Goal: Task Accomplishment & Management: Manage account settings

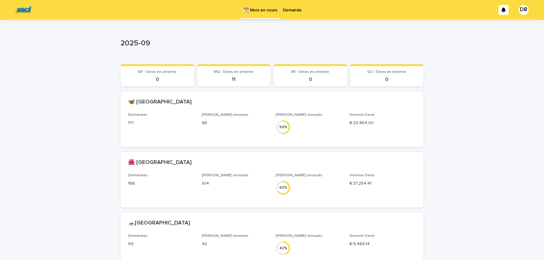
click at [296, 10] on p "Demande" at bounding box center [292, 6] width 19 height 13
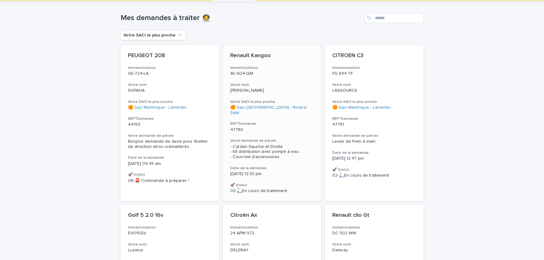
scroll to position [25, 0]
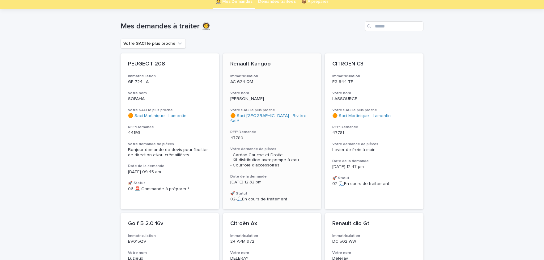
click at [254, 153] on span "- Cardan Gauche et Droite - Kit distribution avec pompe à eau - Courroie d’acce…" at bounding box center [264, 160] width 69 height 15
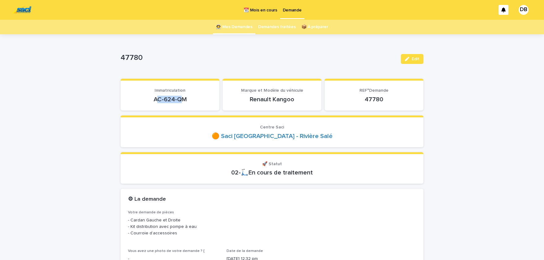
drag, startPoint x: 157, startPoint y: 99, endPoint x: 168, endPoint y: 100, distance: 11.2
click at [181, 101] on p "AC-624-QM" at bounding box center [170, 99] width 84 height 7
click at [155, 100] on p "AC-624-QM" at bounding box center [170, 99] width 84 height 7
drag, startPoint x: 155, startPoint y: 100, endPoint x: 162, endPoint y: 99, distance: 7.1
click at [179, 98] on p "AC-624-QM" at bounding box center [170, 99] width 84 height 7
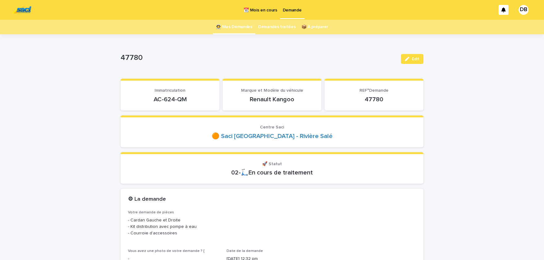
click at [183, 96] on p "AC-624-QM" at bounding box center [170, 99] width 84 height 7
drag, startPoint x: 153, startPoint y: 99, endPoint x: 186, endPoint y: 101, distance: 32.8
click at [186, 101] on p "AC-624-QM" at bounding box center [170, 99] width 84 height 7
copy p "AC-624-QM"
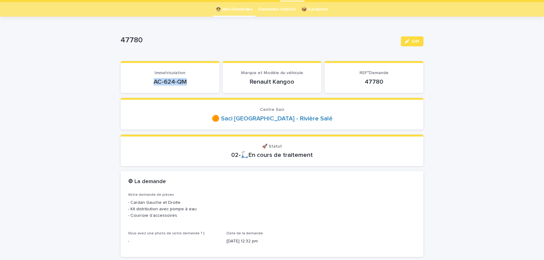
scroll to position [25, 0]
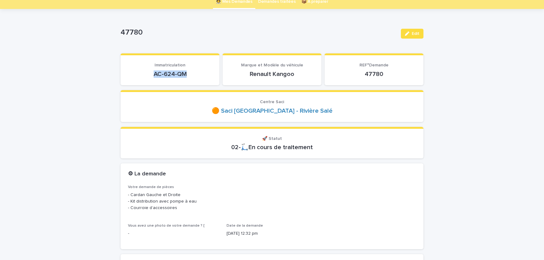
copy p "AC-624-QM"
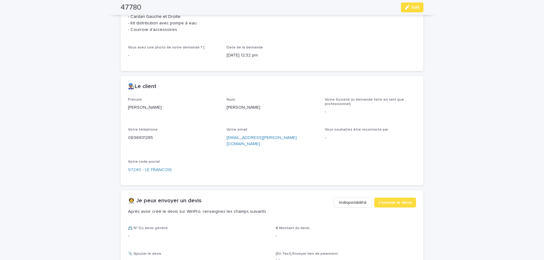
scroll to position [255, 0]
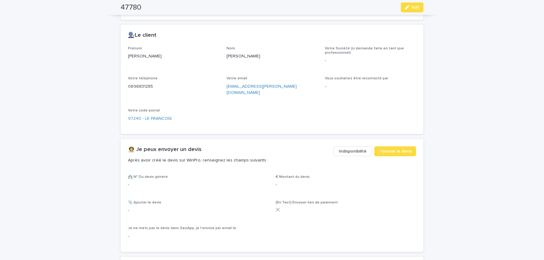
click at [141, 57] on p "[PERSON_NAME]" at bounding box center [173, 56] width 91 height 6
copy p "[PERSON_NAME]"
click at [229, 57] on p "[PERSON_NAME]" at bounding box center [272, 56] width 91 height 6
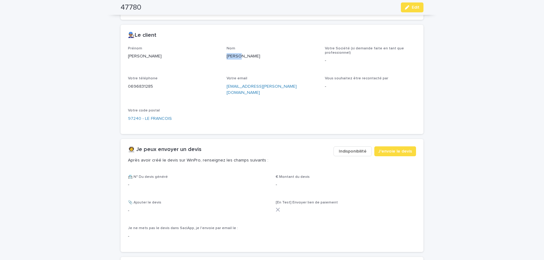
copy p "[PERSON_NAME]"
click at [145, 84] on p "0696831285" at bounding box center [173, 87] width 91 height 6
copy p "0696831285"
click at [407, 6] on icon "button" at bounding box center [407, 7] width 4 height 4
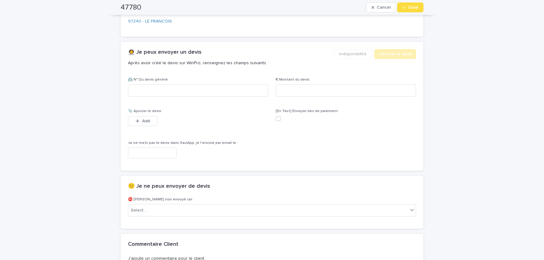
scroll to position [338, 0]
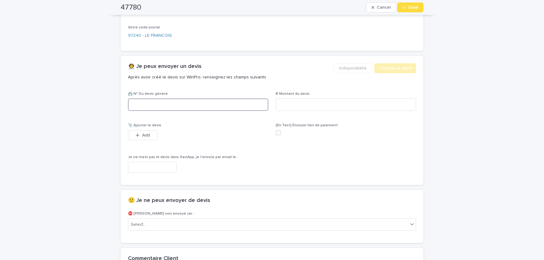
click at [202, 99] on input at bounding box center [198, 105] width 140 height 12
paste input "********"
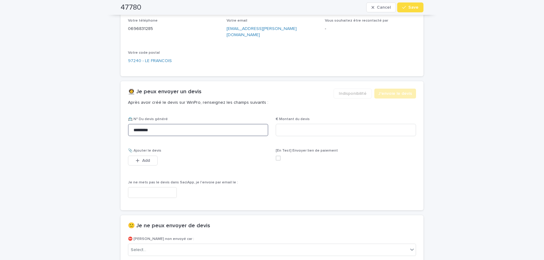
type input "********"
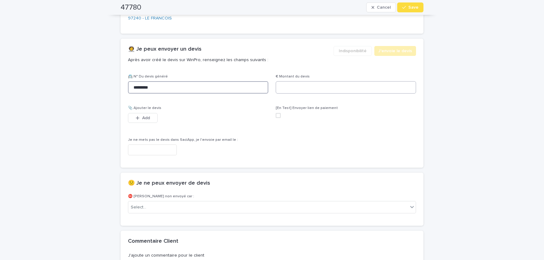
scroll to position [364, 0]
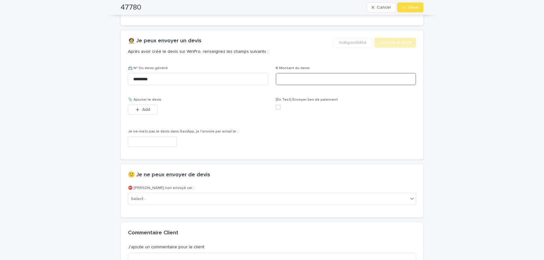
click at [371, 73] on input at bounding box center [346, 79] width 140 height 12
paste input "*****"
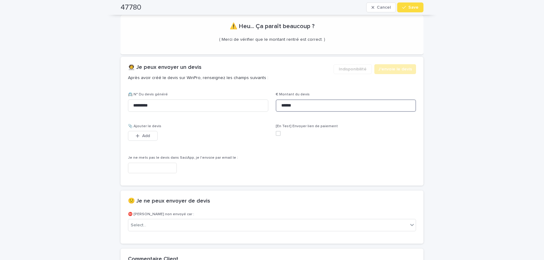
scroll to position [374, 0]
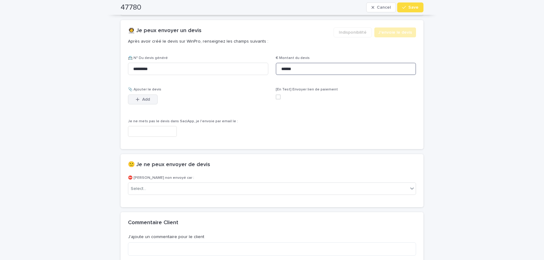
type input "******"
click at [132, 95] on button "Add" at bounding box center [143, 100] width 30 height 10
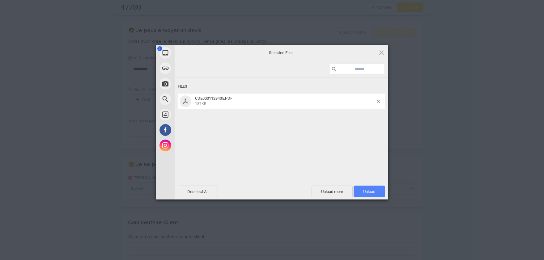
click at [372, 193] on span "Upload 1" at bounding box center [369, 192] width 12 height 5
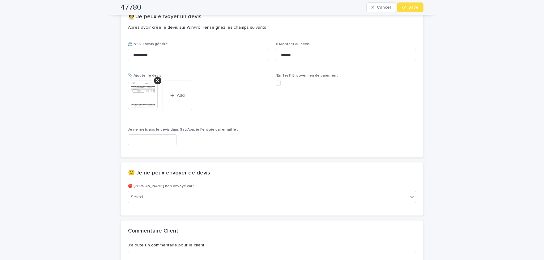
scroll to position [361, 0]
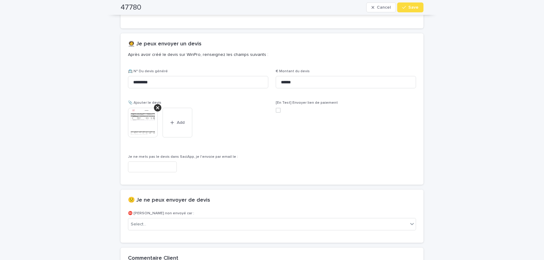
click at [135, 114] on img at bounding box center [143, 123] width 30 height 30
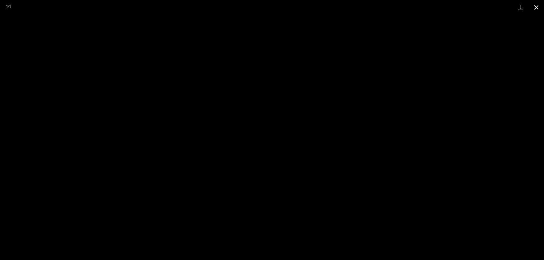
click at [536, 3] on button "Close gallery" at bounding box center [536, 7] width 15 height 15
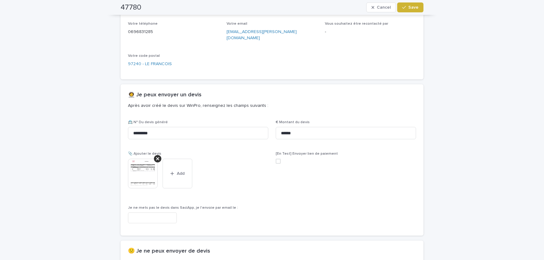
click at [415, 10] on button "Save" at bounding box center [410, 7] width 26 height 10
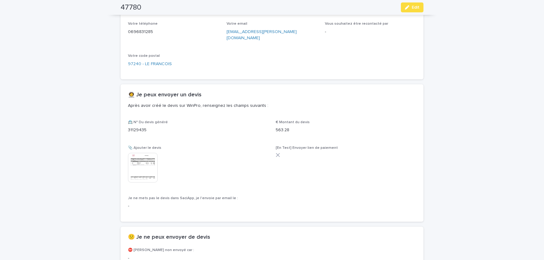
scroll to position [292, 0]
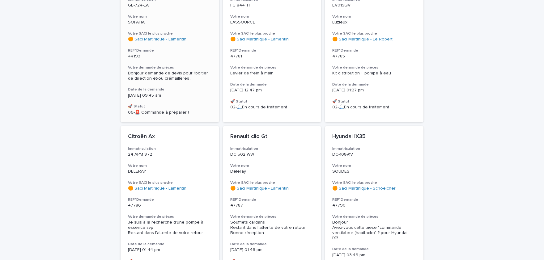
scroll to position [127, 0]
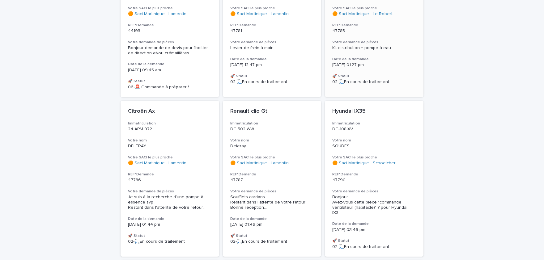
click at [404, 53] on div "Golf 5 2.0 16v Immatriculation EV015QV Votre nom Luzieux Votre SACI le plus pro…" at bounding box center [374, 21] width 99 height 141
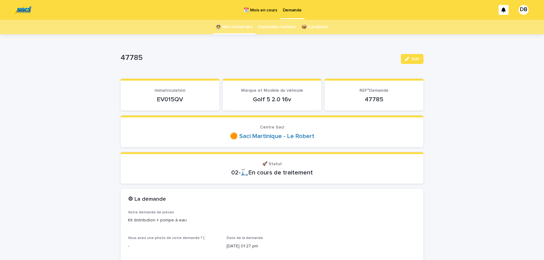
click at [173, 99] on p "EV015QV" at bounding box center [170, 99] width 84 height 7
copy p "EV015QV"
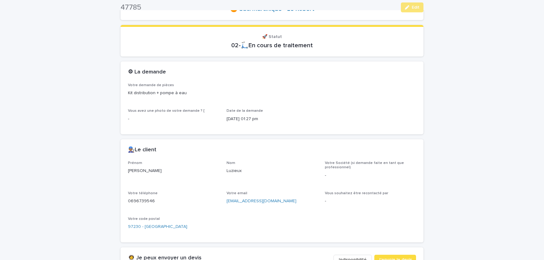
scroll to position [153, 0]
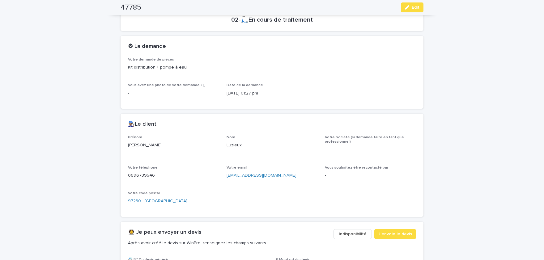
click at [136, 146] on p "[PERSON_NAME]" at bounding box center [173, 145] width 91 height 6
copy p "[PERSON_NAME]"
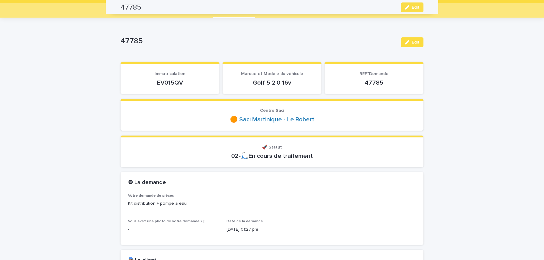
scroll to position [0, 0]
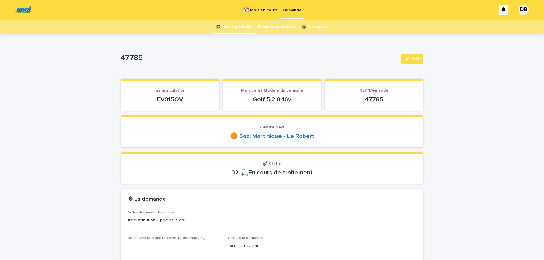
click at [174, 99] on p "EV015QV" at bounding box center [170, 99] width 84 height 7
copy p "EV015QV"
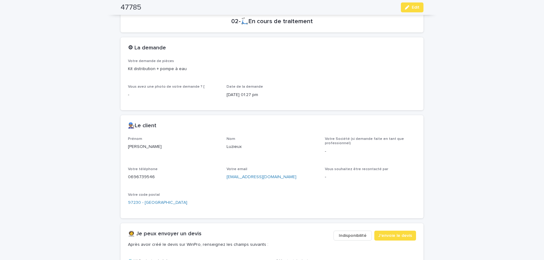
scroll to position [153, 0]
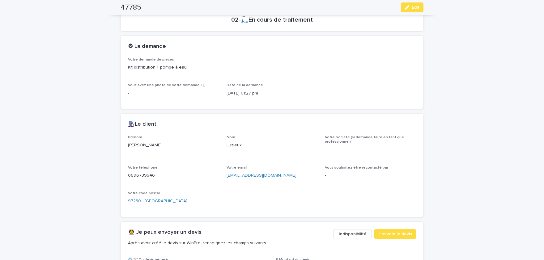
click at [136, 144] on p "[PERSON_NAME]" at bounding box center [173, 145] width 91 height 6
copy p "[PERSON_NAME]"
click at [234, 146] on p "Luzieux" at bounding box center [272, 145] width 91 height 6
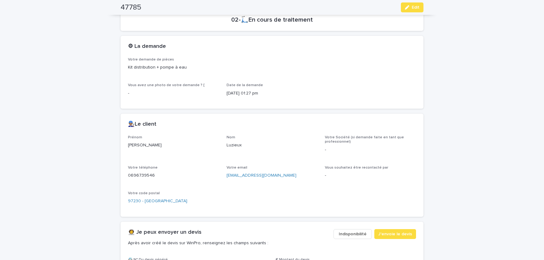
copy p "Luzieux"
click at [149, 175] on p "0696739546" at bounding box center [173, 176] width 91 height 6
click at [416, 9] on span "Edit" at bounding box center [416, 7] width 8 height 4
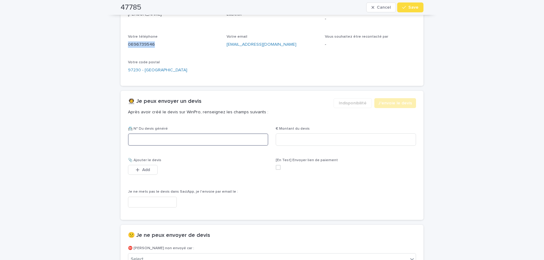
click at [186, 138] on input at bounding box center [198, 140] width 140 height 12
paste input "********"
type input "********"
click at [307, 137] on input at bounding box center [346, 140] width 140 height 12
paste input "*****"
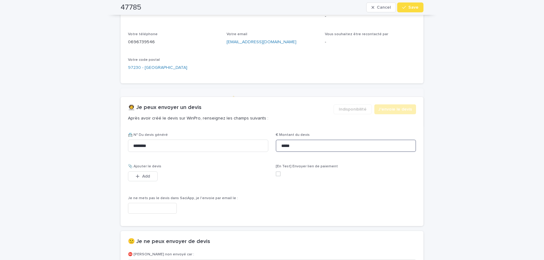
scroll to position [289, 0]
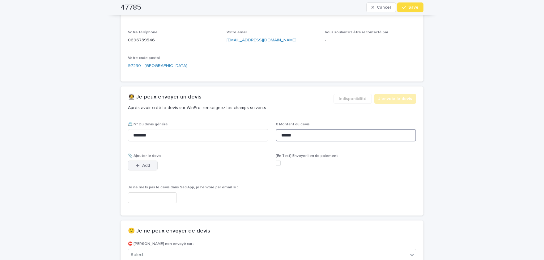
type input "******"
click at [149, 166] on span "Add" at bounding box center [146, 166] width 8 height 4
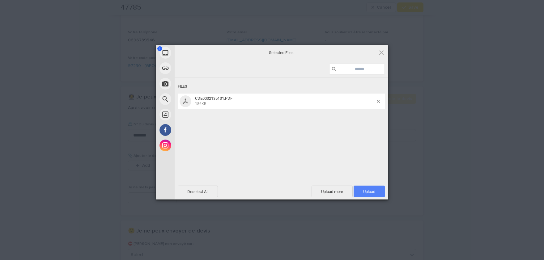
click at [377, 196] on span "Upload 1" at bounding box center [369, 192] width 31 height 12
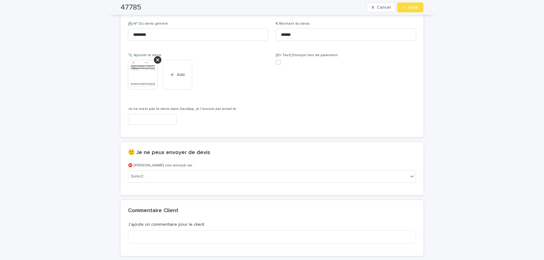
scroll to position [389, 0]
click at [151, 75] on img at bounding box center [143, 75] width 30 height 30
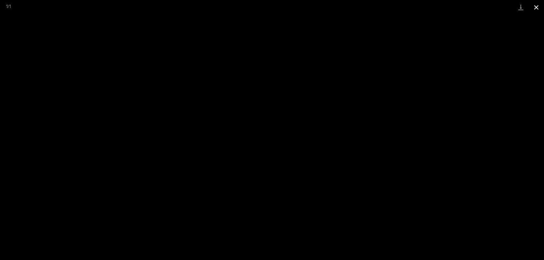
click at [536, 7] on button "Close gallery" at bounding box center [536, 7] width 15 height 15
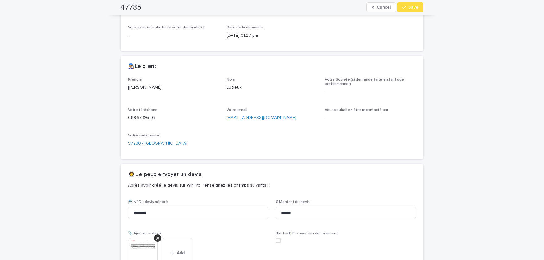
click at [415, 9] on span "Save" at bounding box center [414, 7] width 10 height 4
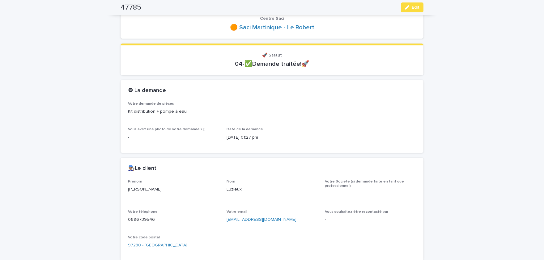
scroll to position [185, 0]
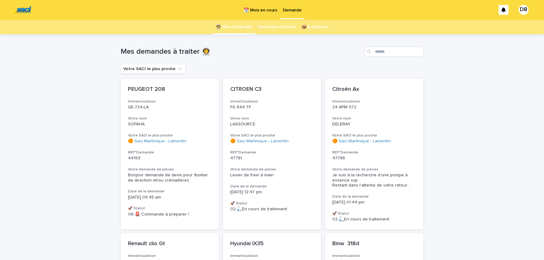
click at [270, 12] on p "📆 Mois en cours" at bounding box center [260, 6] width 33 height 13
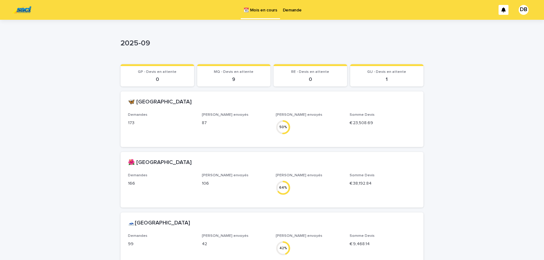
click at [289, 12] on p "Demande" at bounding box center [292, 6] width 19 height 13
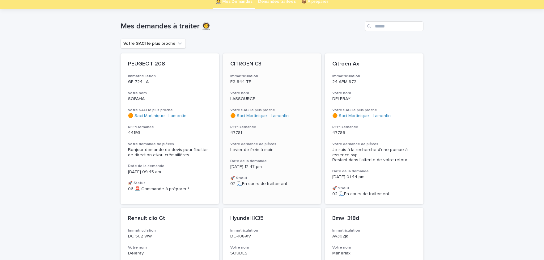
scroll to position [51, 0]
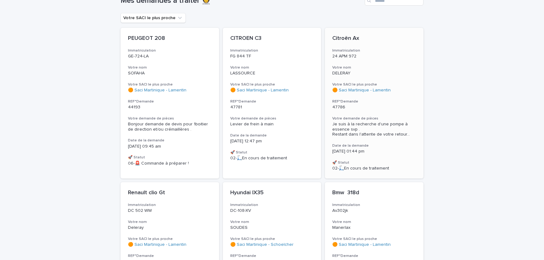
click at [379, 135] on span "Je suis à la recherche d'une pompe à essence svp . Restant dans l'attente de vo…" at bounding box center [375, 129] width 84 height 15
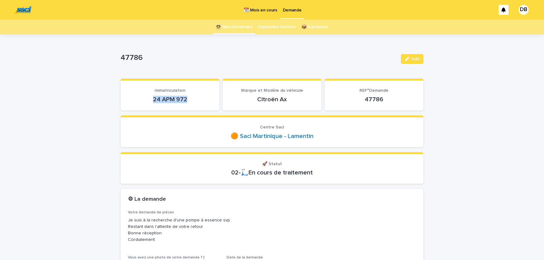
drag, startPoint x: 152, startPoint y: 97, endPoint x: 189, endPoint y: 103, distance: 36.9
click at [189, 103] on p "24 APM 972" at bounding box center [170, 99] width 84 height 7
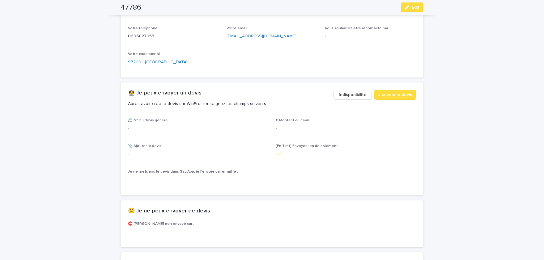
scroll to position [214, 0]
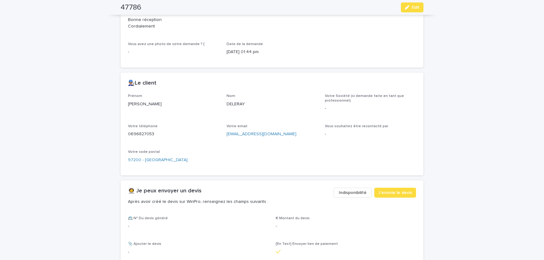
click at [134, 103] on p "[PERSON_NAME]" at bounding box center [173, 104] width 91 height 6
click at [238, 104] on p "DELERAY" at bounding box center [272, 104] width 91 height 6
click at [141, 134] on p "0696827053" at bounding box center [173, 134] width 91 height 6
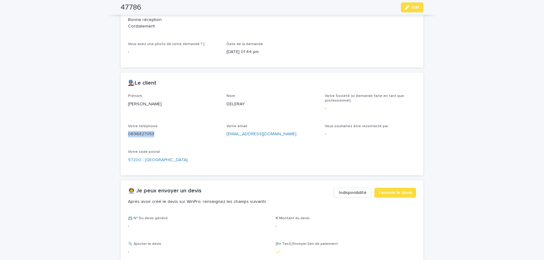
click at [141, 134] on p "0696827053" at bounding box center [173, 134] width 91 height 6
click at [406, 6] on icon "button" at bounding box center [407, 7] width 4 height 4
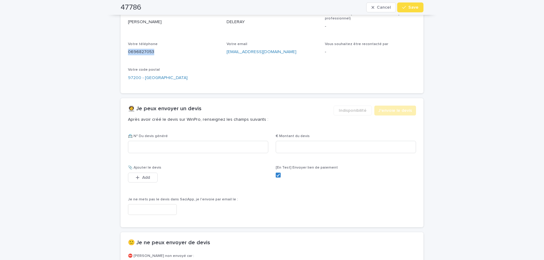
scroll to position [320, 0]
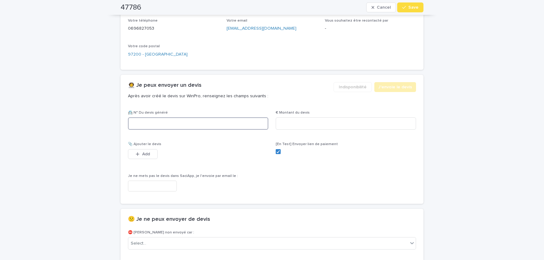
click at [201, 122] on input at bounding box center [198, 124] width 140 height 12
paste input "********"
type input "********"
click at [365, 121] on input at bounding box center [346, 124] width 140 height 12
paste input "*****"
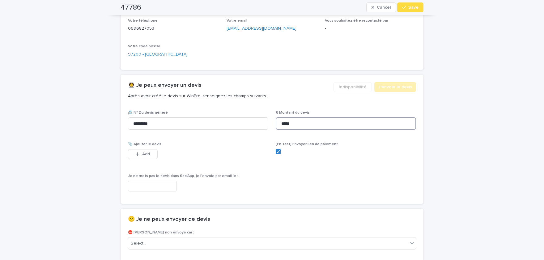
scroll to position [324, 0]
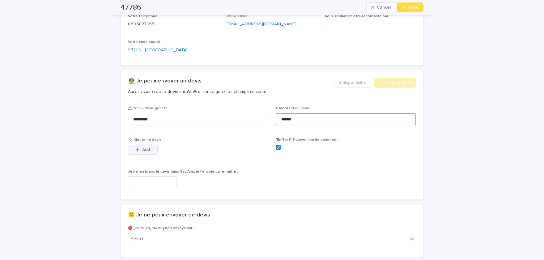
type input "******"
click at [153, 148] on button "Add" at bounding box center [143, 150] width 30 height 10
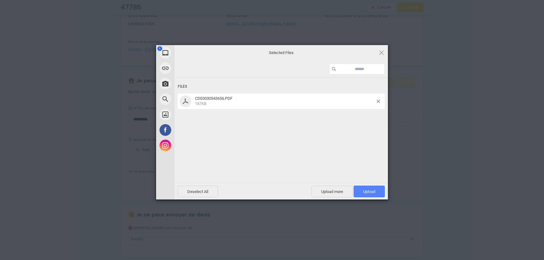
click at [372, 195] on span "Upload 1" at bounding box center [369, 192] width 31 height 12
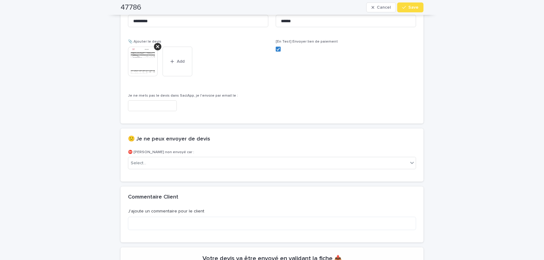
scroll to position [425, 0]
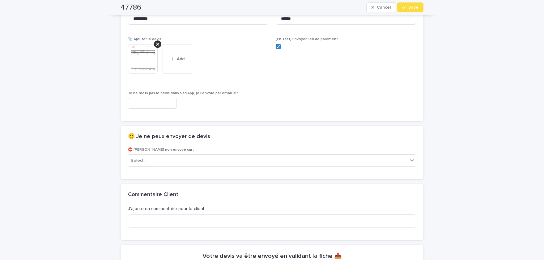
click at [139, 66] on img at bounding box center [143, 59] width 30 height 30
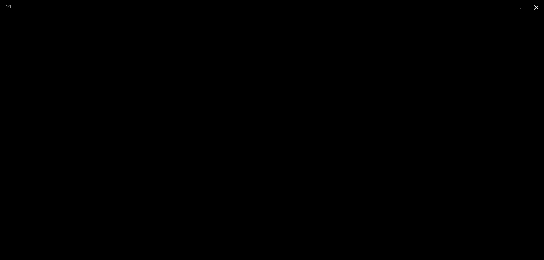
click at [537, 9] on button "Close gallery" at bounding box center [536, 7] width 15 height 15
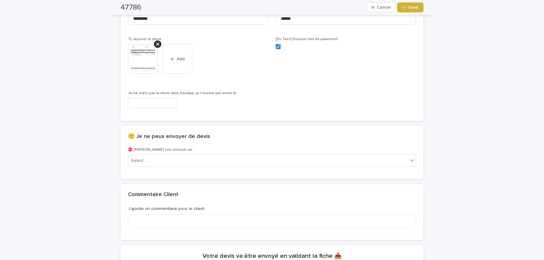
click at [412, 10] on button "Save" at bounding box center [410, 7] width 26 height 10
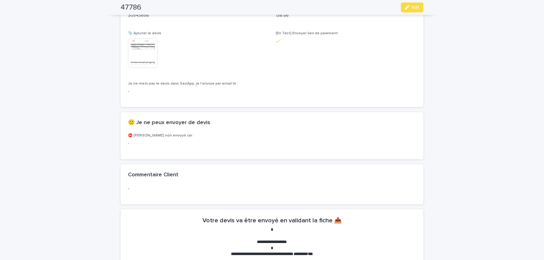
scroll to position [407, 0]
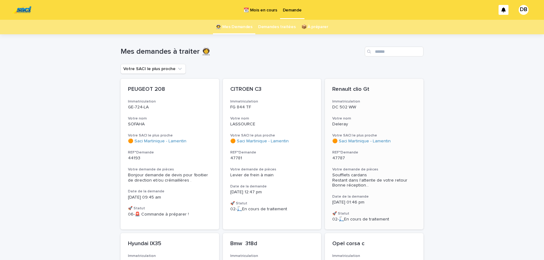
click at [380, 179] on span "Soufflets cardans Restant dans l'attente de votre retour Bonne réception ..." at bounding box center [375, 180] width 84 height 15
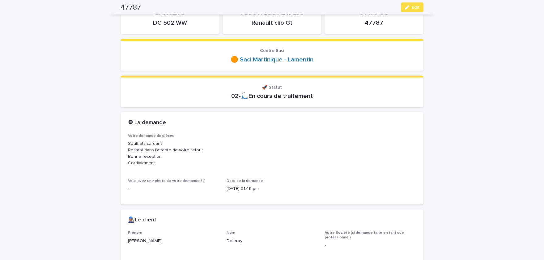
scroll to position [25, 0]
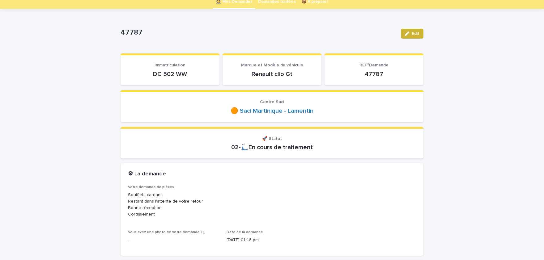
click at [412, 31] on button "Edit" at bounding box center [412, 34] width 23 height 10
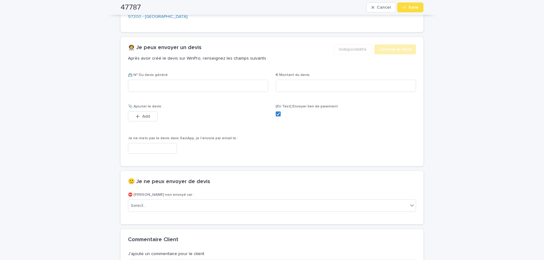
scroll to position [408, 0]
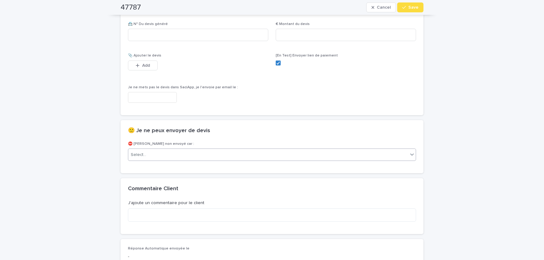
click at [182, 155] on div "Select..." at bounding box center [268, 155] width 280 height 10
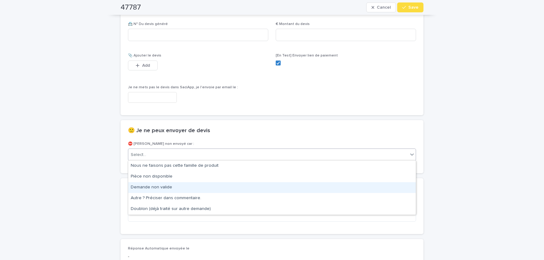
click at [183, 185] on div "Demande non valide" at bounding box center [272, 187] width 288 height 11
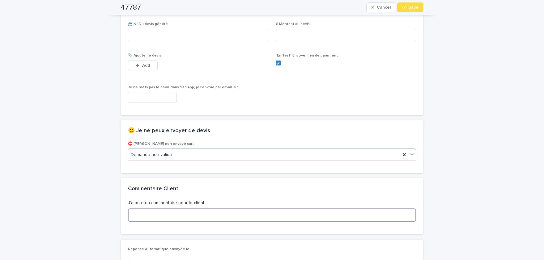
click at [185, 212] on textarea at bounding box center [272, 215] width 288 height 13
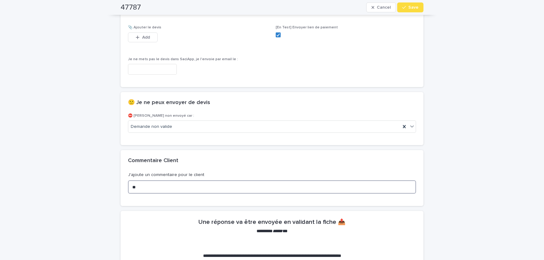
type textarea "*"
type textarea "**********"
drag, startPoint x: 150, startPoint y: 185, endPoint x: 22, endPoint y: 172, distance: 128.4
click at [128, 185] on textarea "**********" at bounding box center [272, 187] width 288 height 13
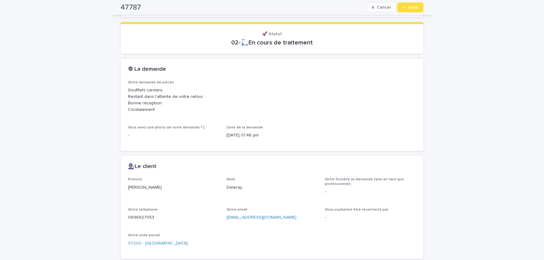
scroll to position [0, 0]
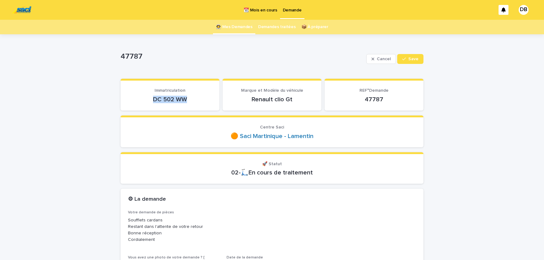
drag, startPoint x: 154, startPoint y: 99, endPoint x: 193, endPoint y: 95, distance: 38.9
click at [193, 95] on div "DC 502 WW" at bounding box center [170, 99] width 84 height 9
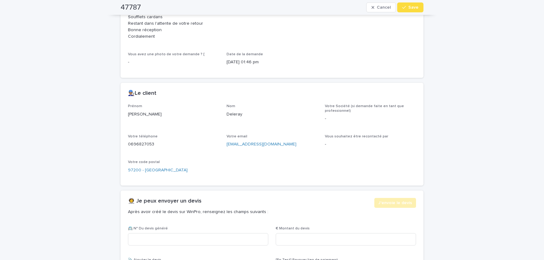
scroll to position [204, 0]
click at [132, 114] on p "[PERSON_NAME]" at bounding box center [173, 114] width 91 height 6
click at [133, 114] on p "[PERSON_NAME]" at bounding box center [173, 114] width 91 height 6
click at [231, 114] on p "Deleray" at bounding box center [272, 114] width 91 height 6
click at [230, 114] on p "Deleray" at bounding box center [272, 114] width 91 height 6
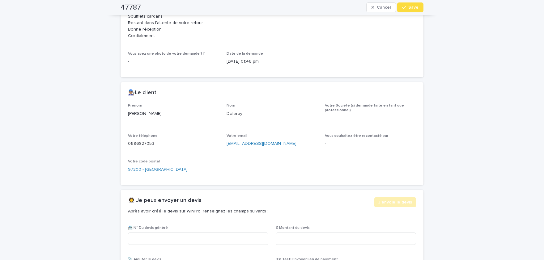
click at [146, 143] on p "0696827053" at bounding box center [173, 144] width 91 height 6
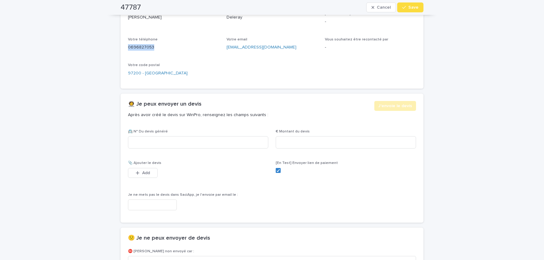
scroll to position [306, 0]
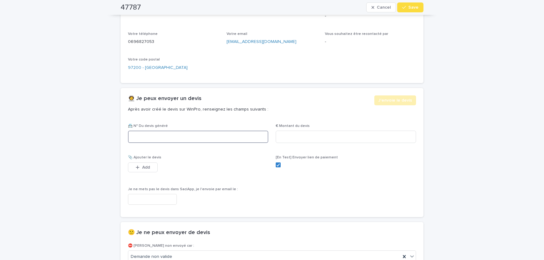
click at [206, 138] on input at bounding box center [198, 137] width 140 height 12
paste input "********"
type input "********"
click at [304, 137] on input at bounding box center [346, 137] width 140 height 12
paste input "****"
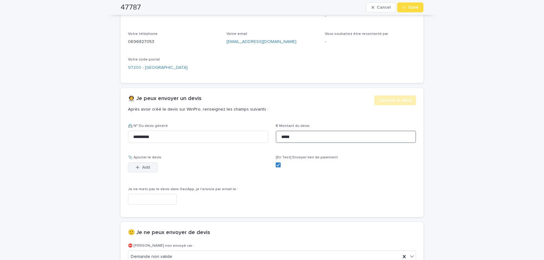
type input "*****"
click at [142, 168] on div "button" at bounding box center [139, 167] width 6 height 4
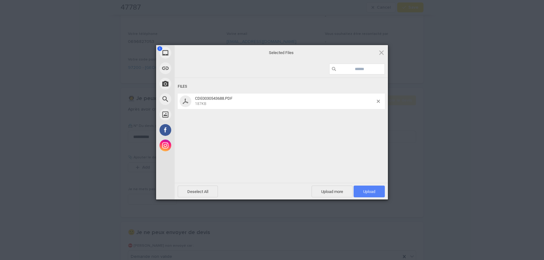
click at [367, 188] on span "Upload 1" at bounding box center [369, 192] width 31 height 12
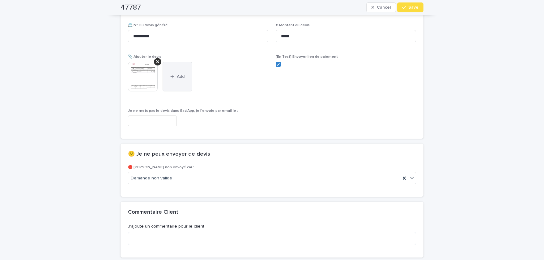
scroll to position [407, 0]
click at [139, 71] on img at bounding box center [143, 77] width 30 height 30
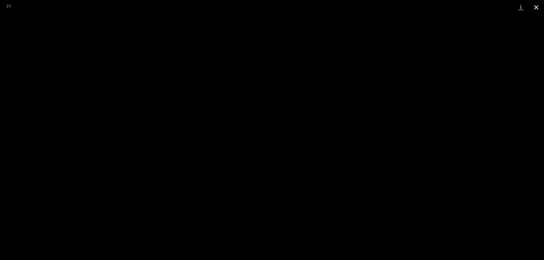
click at [534, 5] on button "Close gallery" at bounding box center [536, 7] width 15 height 15
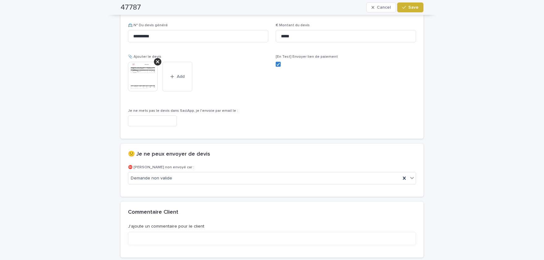
click at [412, 10] on button "Save" at bounding box center [410, 7] width 26 height 10
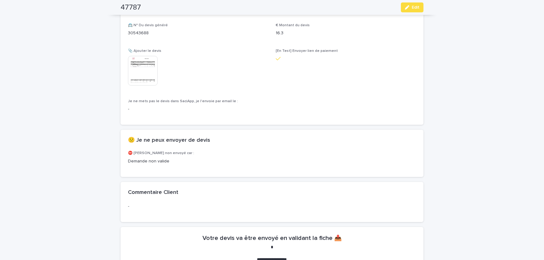
scroll to position [389, 0]
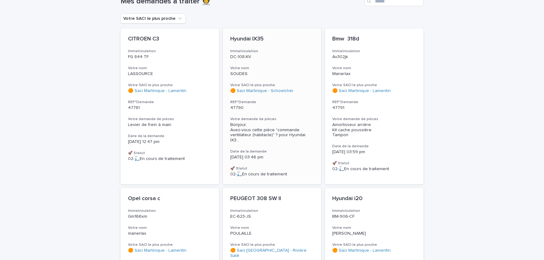
scroll to position [51, 0]
click at [371, 127] on div "Amortisseur arrière Kit cache poussière Tampon" at bounding box center [375, 129] width 84 height 15
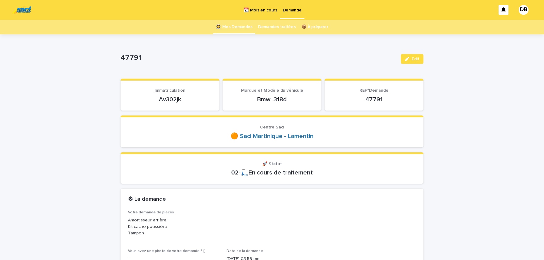
click at [174, 100] on p "Av302jk" at bounding box center [170, 99] width 84 height 7
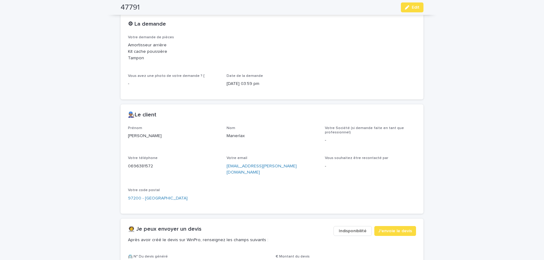
scroll to position [178, 0]
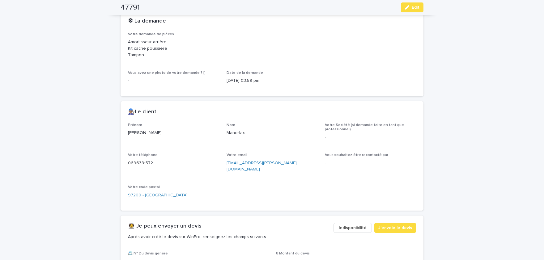
click at [137, 132] on p "[PERSON_NAME]" at bounding box center [173, 133] width 91 height 6
click at [235, 131] on p "Manerlax" at bounding box center [272, 133] width 91 height 6
click at [142, 165] on p "0696381572" at bounding box center [173, 163] width 91 height 6
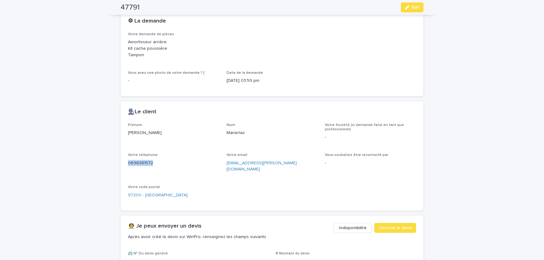
click at [142, 165] on p "0696381572" at bounding box center [173, 163] width 91 height 6
click at [420, 7] on button "Edit" at bounding box center [412, 7] width 23 height 10
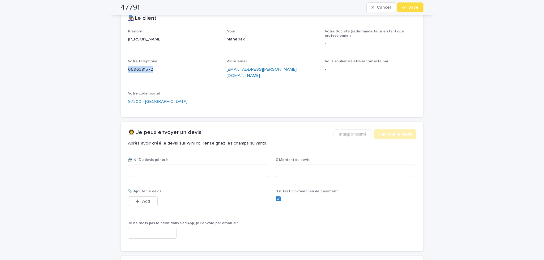
scroll to position [299, 0]
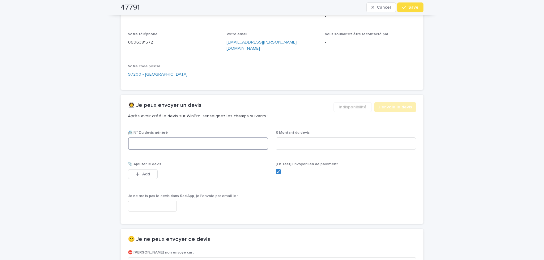
click at [192, 140] on input at bounding box center [198, 144] width 140 height 12
paste input "********"
type input "********"
click at [292, 138] on input at bounding box center [346, 144] width 140 height 12
paste input "*****"
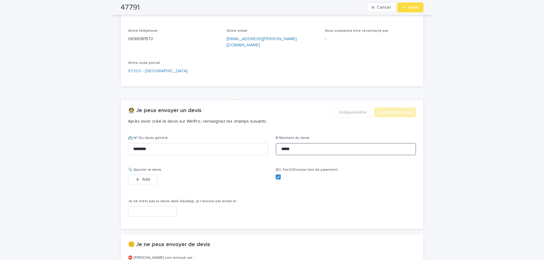
scroll to position [304, 0]
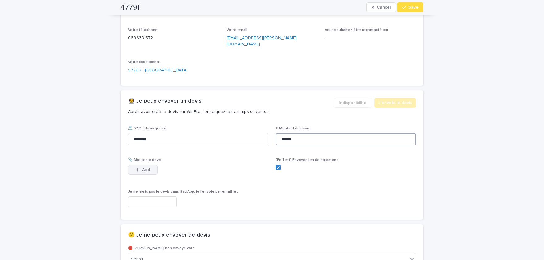
type input "******"
click at [156, 165] on button "Add" at bounding box center [143, 170] width 30 height 10
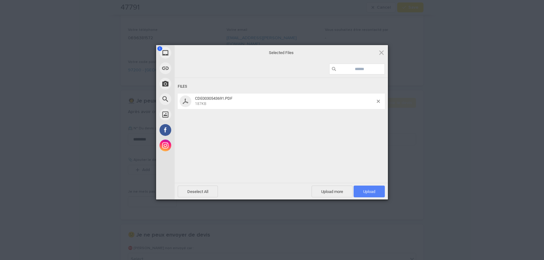
click at [372, 191] on span "Upload 1" at bounding box center [369, 192] width 12 height 5
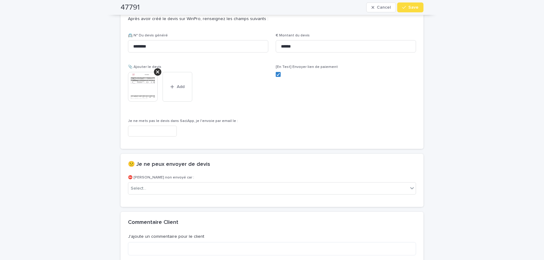
click at [471, 83] on div "**********" at bounding box center [272, 60] width 544 height 846
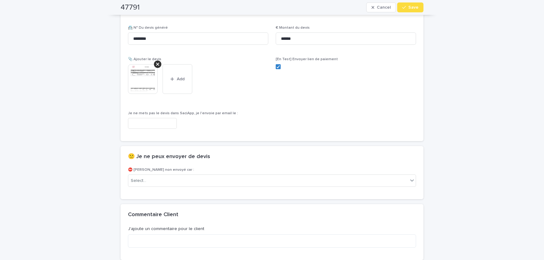
click at [141, 76] on img at bounding box center [143, 79] width 30 height 30
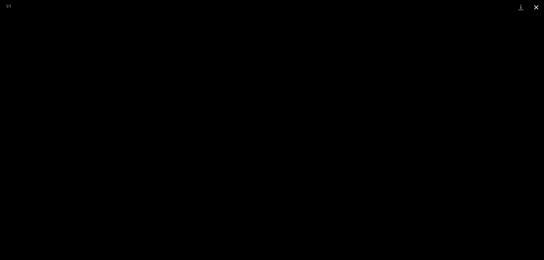
click at [536, 10] on button "Close gallery" at bounding box center [536, 7] width 15 height 15
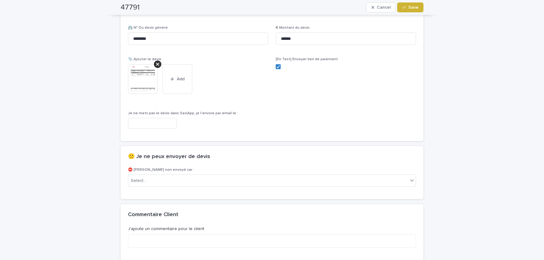
click at [415, 6] on span "Save" at bounding box center [414, 7] width 10 height 4
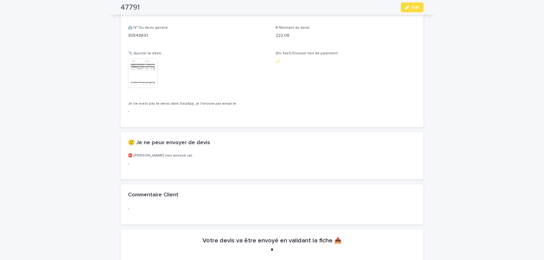
scroll to position [387, 0]
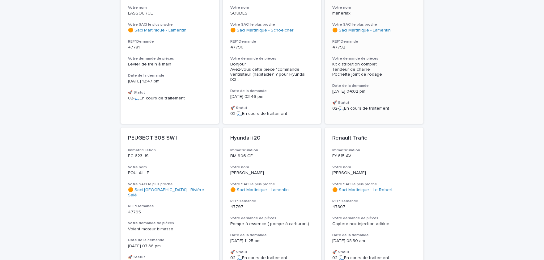
scroll to position [127, 0]
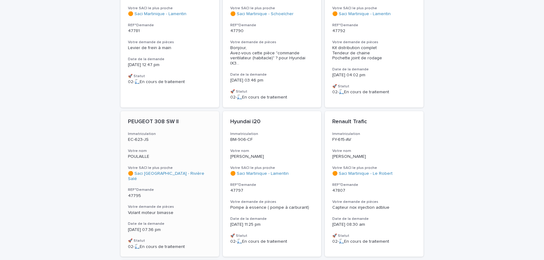
click at [193, 209] on div "Volant moteur bimasse" at bounding box center [170, 212] width 84 height 6
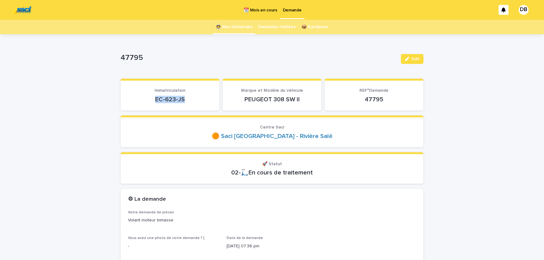
drag, startPoint x: 157, startPoint y: 100, endPoint x: 186, endPoint y: 103, distance: 29.0
click at [186, 103] on p "EC-623-JS" at bounding box center [170, 99] width 84 height 7
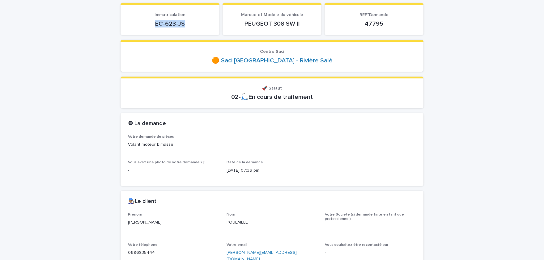
scroll to position [127, 0]
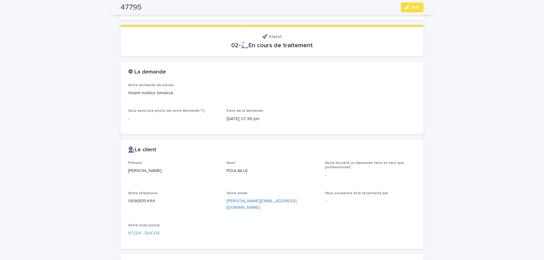
click at [136, 171] on p "[PERSON_NAME]" at bounding box center [173, 171] width 91 height 6
click at [238, 170] on p "POULAILLE" at bounding box center [272, 171] width 91 height 6
click at [141, 200] on p "0696835444" at bounding box center [173, 201] width 91 height 6
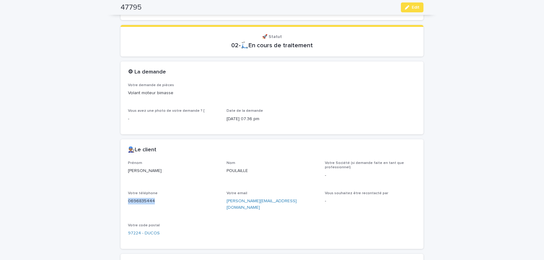
click at [141, 200] on p "0696835444" at bounding box center [173, 201] width 91 height 6
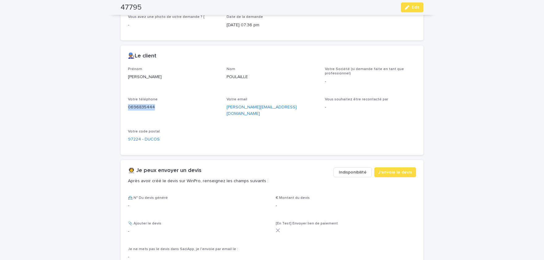
scroll to position [255, 0]
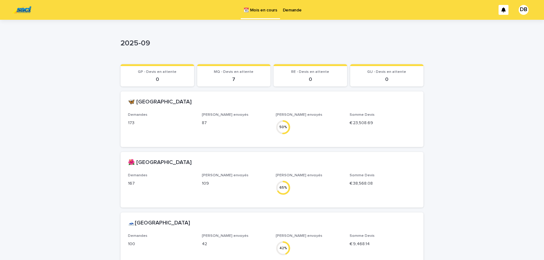
click at [298, 11] on p "Demande" at bounding box center [292, 6] width 19 height 13
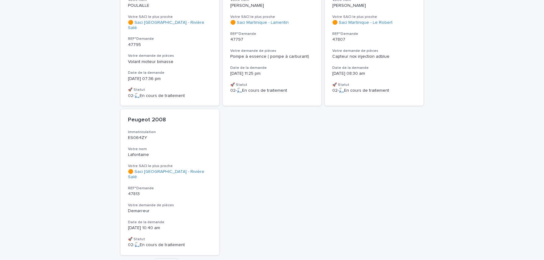
scroll to position [304, 0]
